Goal: Information Seeking & Learning: Understand process/instructions

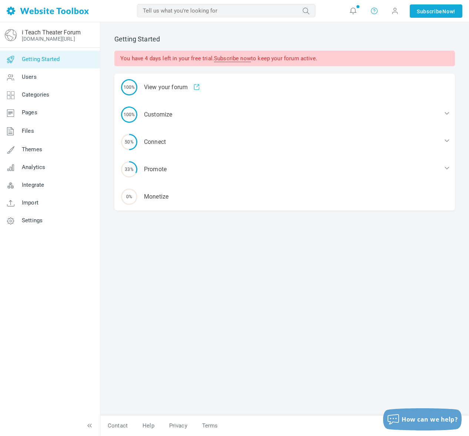
click at [371, 12] on icon at bounding box center [373, 10] width 7 height 7
click at [386, 28] on link "Help" at bounding box center [396, 31] width 56 height 14
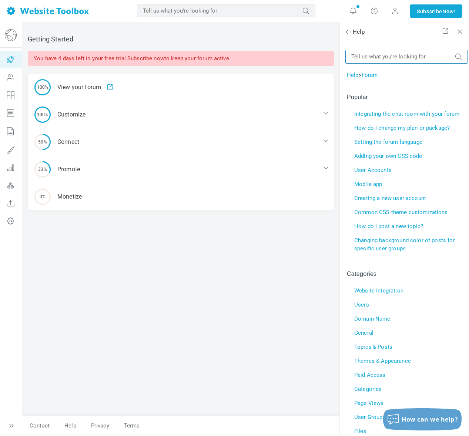
click at [399, 58] on input "text" at bounding box center [406, 57] width 123 height 14
type input "video"
click at [455, 53] on button "submit" at bounding box center [458, 53] width 7 height 0
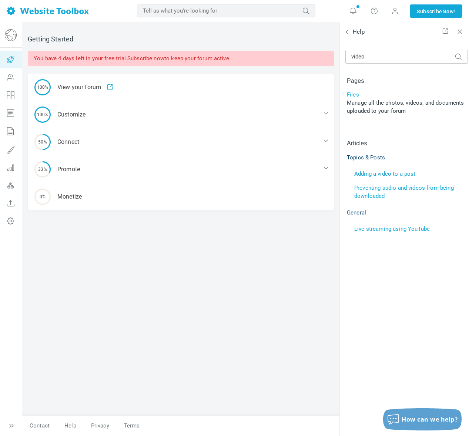
click at [390, 173] on link "Adding a video to a post" at bounding box center [384, 174] width 61 height 7
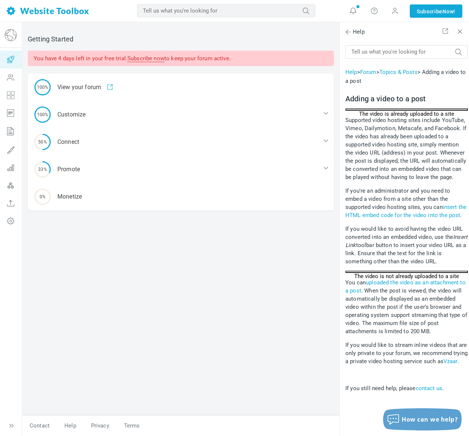
scroll to position [9, 0]
click at [369, 290] on link "uploaded the video as an attachment to a post" at bounding box center [405, 286] width 120 height 15
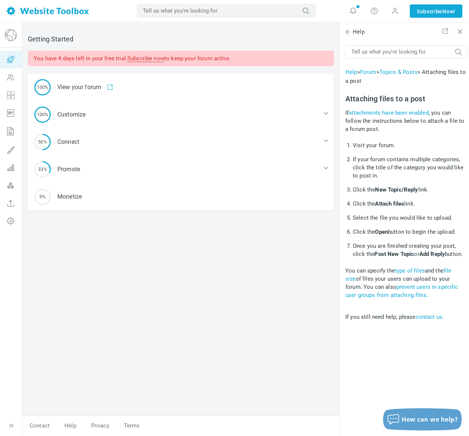
click at [386, 51] on input "text" at bounding box center [406, 52] width 123 height 14
type input "video"
click at [455, 48] on button "submit" at bounding box center [458, 48] width 7 height 0
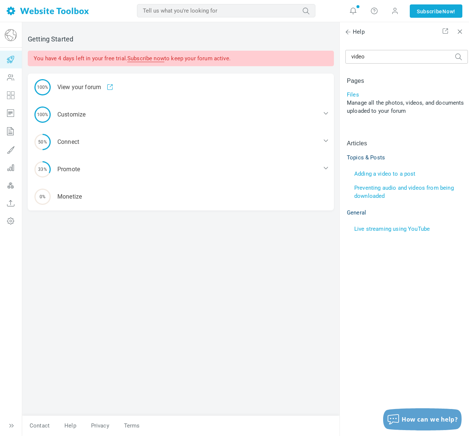
click at [378, 177] on li "Adding a video to a post" at bounding box center [410, 174] width 112 height 14
click at [379, 174] on link "Adding a video to a post" at bounding box center [384, 174] width 61 height 7
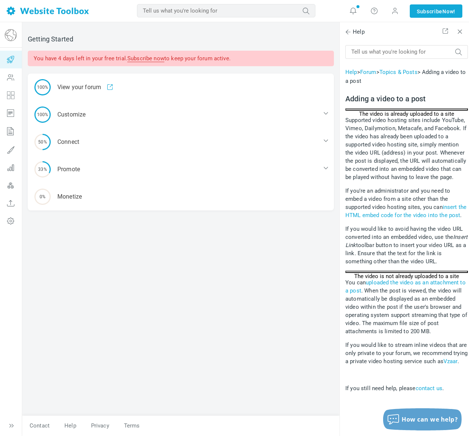
click at [430, 50] on input "text" at bounding box center [406, 52] width 123 height 14
click at [369, 54] on input "text" at bounding box center [406, 52] width 123 height 14
type input "file types"
click at [455, 48] on button "submit" at bounding box center [458, 48] width 7 height 0
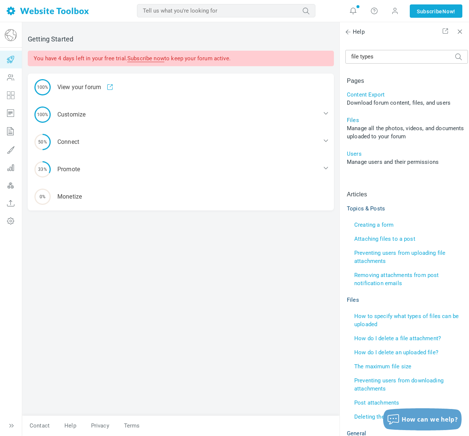
click at [352, 120] on link "Files" at bounding box center [353, 120] width 12 height 7
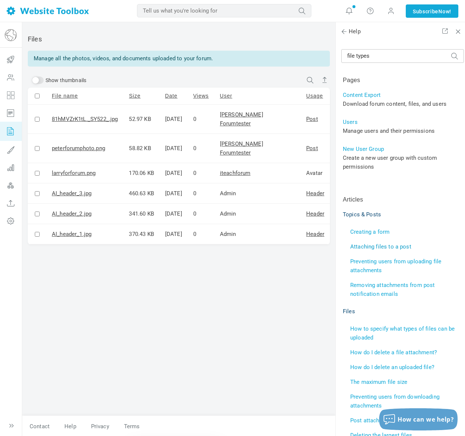
click at [378, 244] on link "Attaching files to a post" at bounding box center [380, 247] width 61 height 7
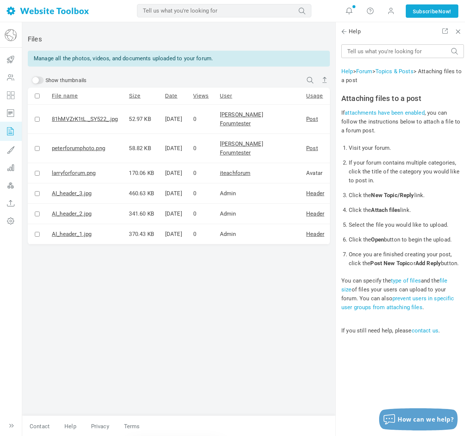
click at [398, 284] on link "type of files" at bounding box center [406, 281] width 30 height 7
